Goal: Information Seeking & Learning: Find specific fact

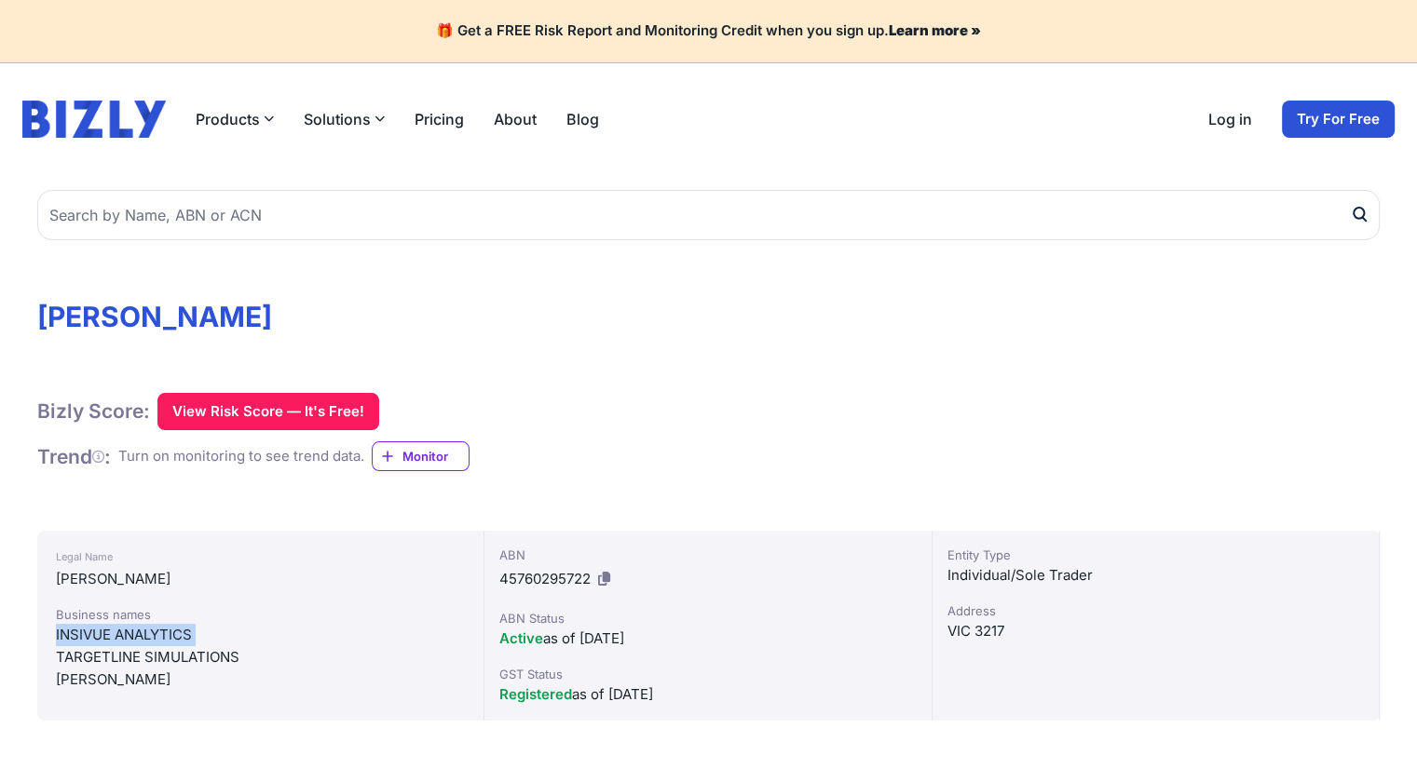
click at [98, 629] on div "INSIVUE ANALYTICS" at bounding box center [260, 635] width 409 height 22
click at [150, 657] on div "TARGETLINE SIMULATIONS" at bounding box center [260, 657] width 409 height 22
drag, startPoint x: 168, startPoint y: 685, endPoint x: 45, endPoint y: 635, distance: 132.8
click at [45, 635] on div "Legal Name SARFRAZ, ASIM Business names INSIVUE ANALYTICS TARGETLINE SIMULATION…" at bounding box center [260, 626] width 447 height 190
copy div "INSIVUE ANALYTICS TARGETLINE SIMULATIONS SARFRAZ, ASIM"
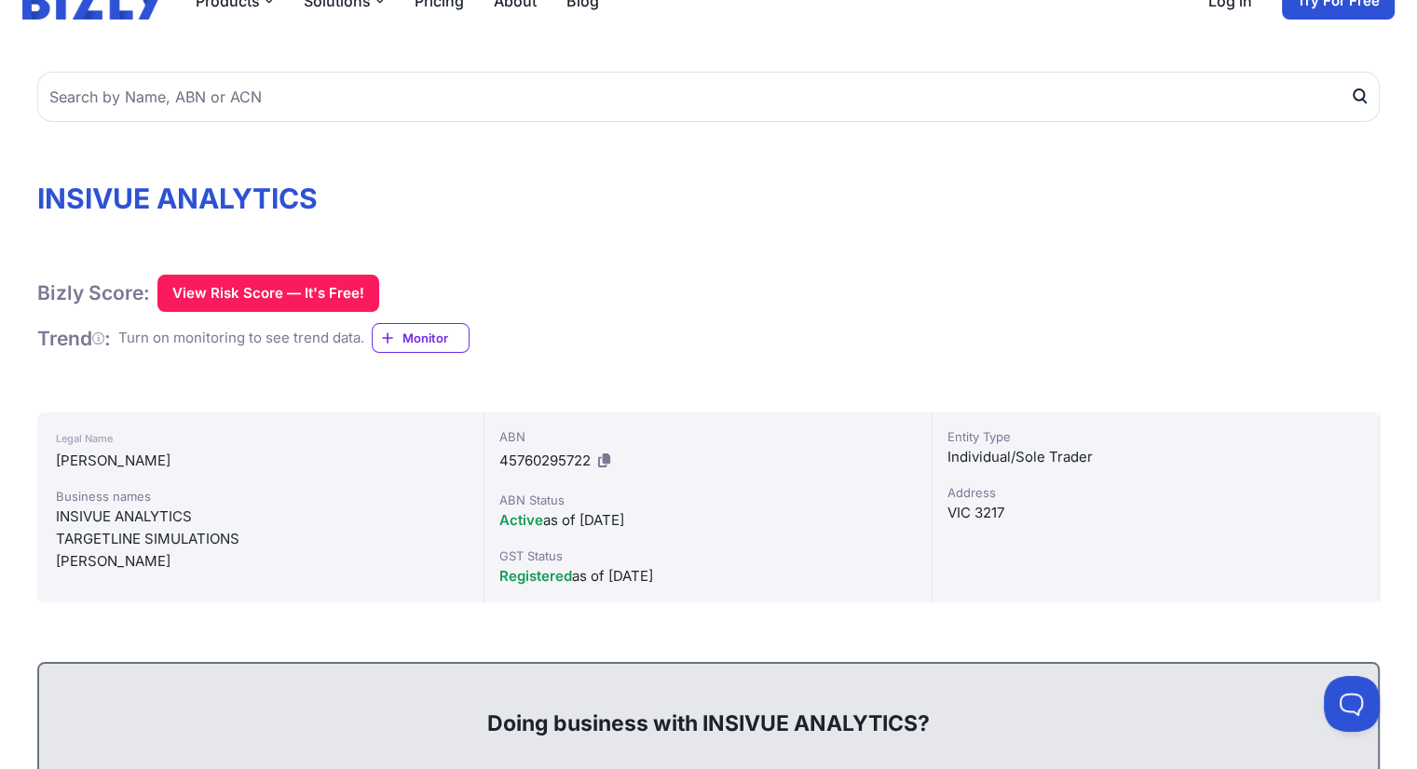
scroll to position [186, 0]
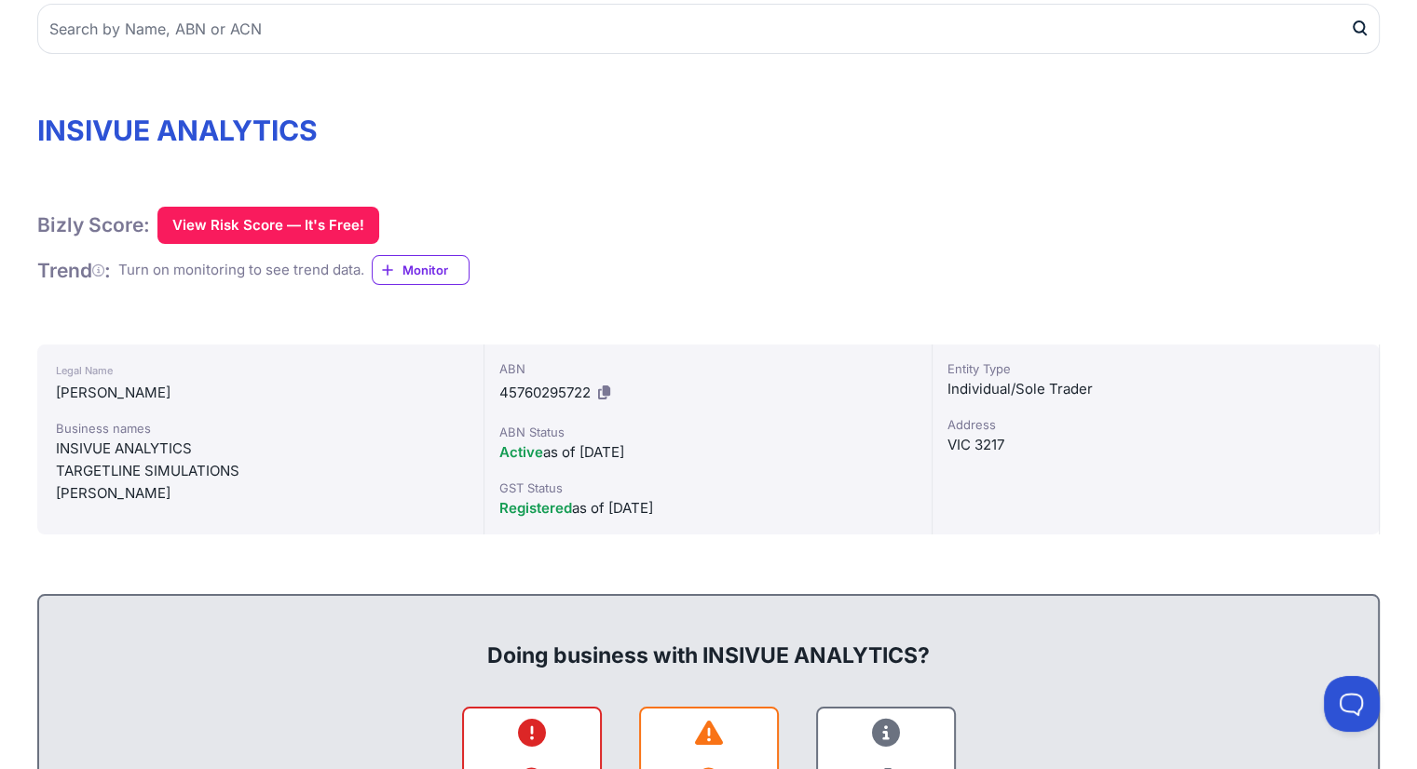
click at [610, 389] on icon at bounding box center [604, 393] width 12 height 14
